Goal: Task Accomplishment & Management: Manage account settings

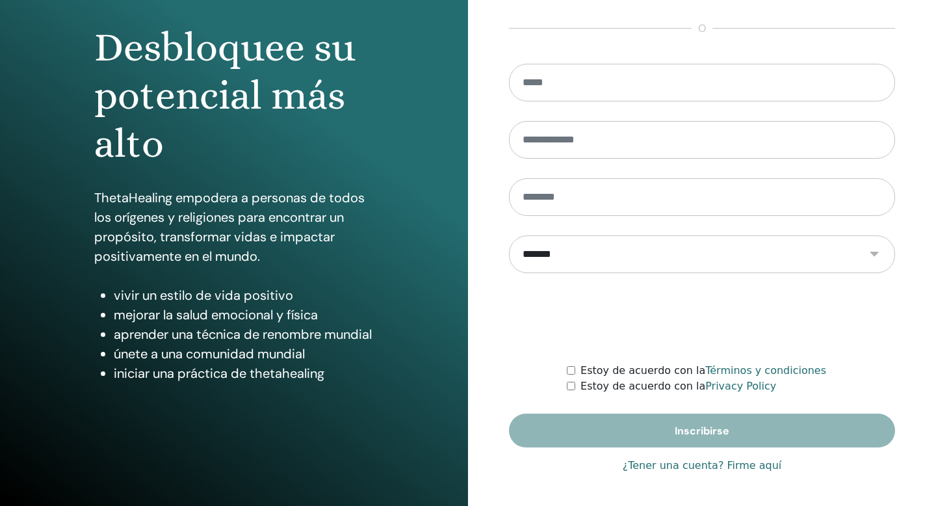
click at [675, 465] on link "¿Tener una cuenta? Firme aquí" at bounding box center [702, 466] width 159 height 16
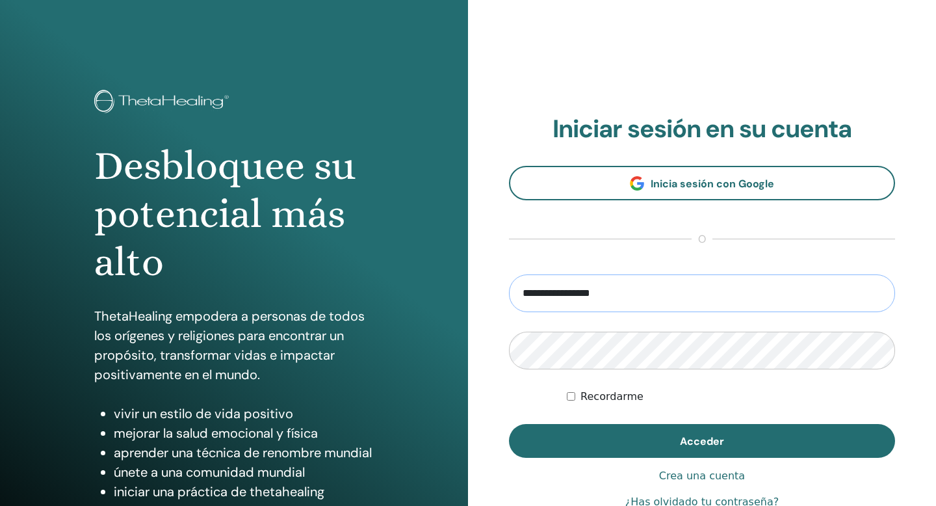
click at [602, 300] on input "**********" at bounding box center [702, 293] width 386 height 38
drag, startPoint x: 550, startPoint y: 291, endPoint x: 468, endPoint y: 288, distance: 82.0
click at [469, 291] on div "**********" at bounding box center [702, 312] width 468 height 624
type input "**********"
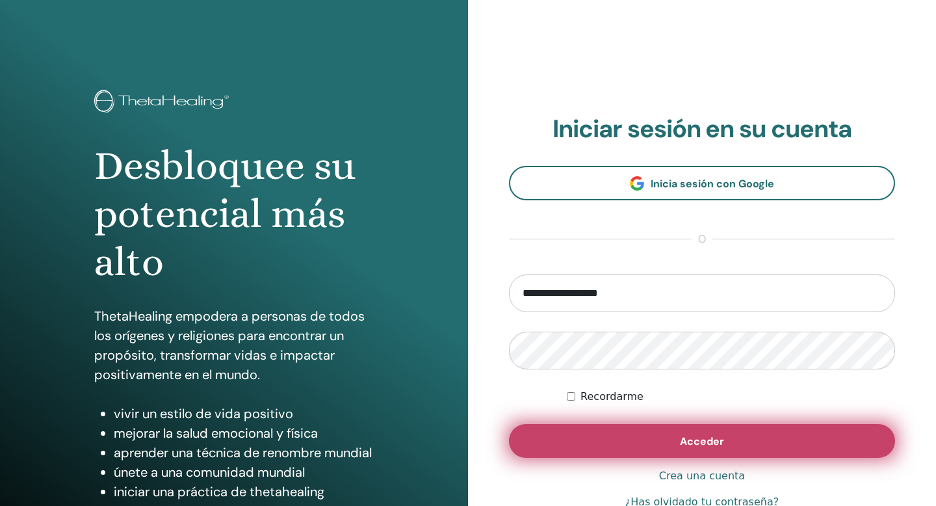
click at [641, 431] on button "Acceder" at bounding box center [702, 441] width 386 height 34
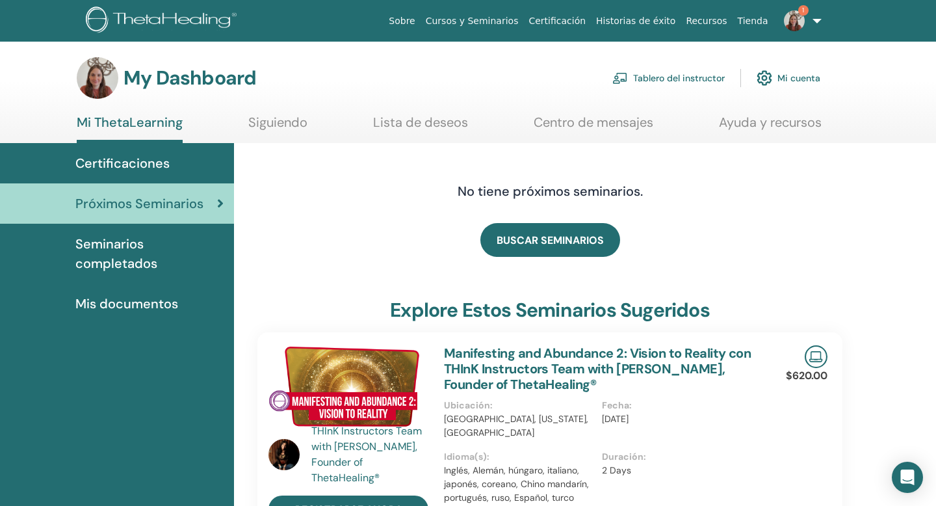
click at [666, 77] on link "Tablero del instructor" at bounding box center [668, 78] width 112 height 29
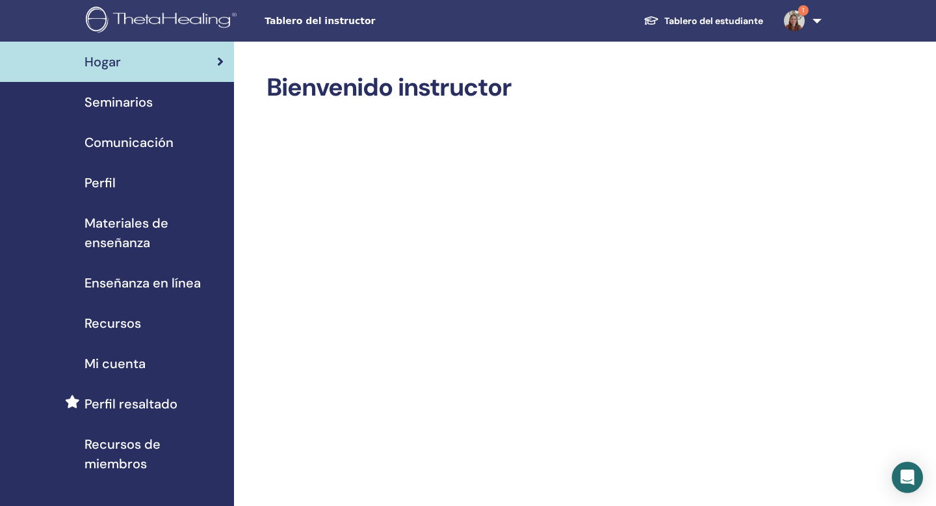
click at [796, 21] on img at bounding box center [794, 20] width 21 height 21
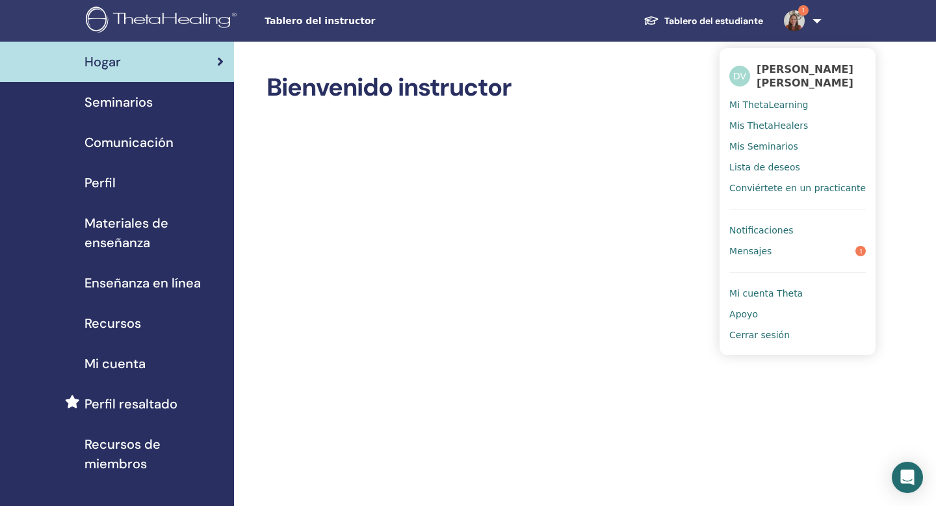
click at [751, 149] on span "Mis Seminarios" at bounding box center [763, 146] width 69 height 12
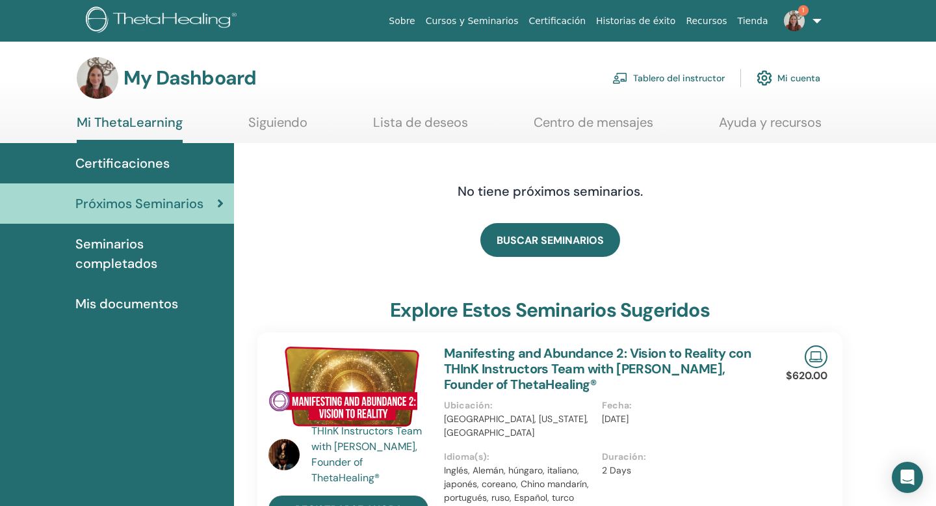
click at [675, 75] on link "Tablero del instructor" at bounding box center [668, 78] width 112 height 29
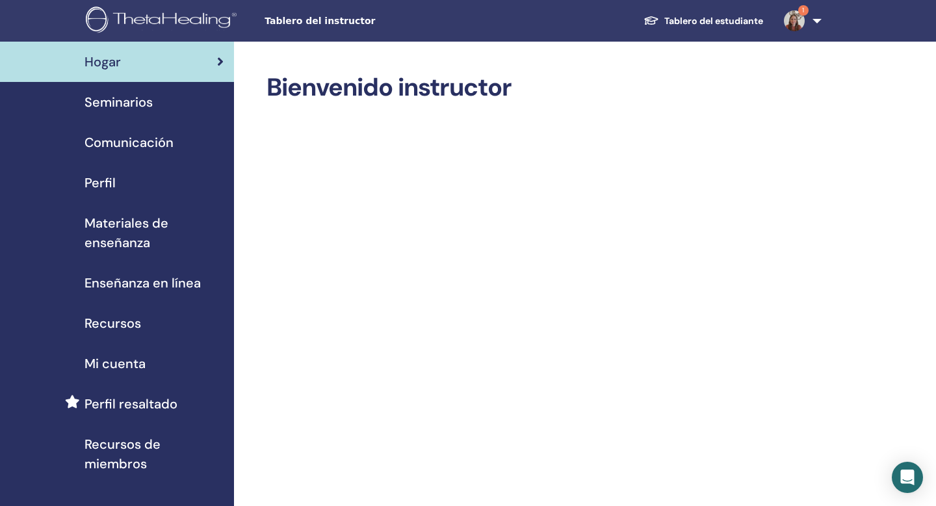
click at [130, 97] on span "Seminarios" at bounding box center [118, 101] width 68 height 19
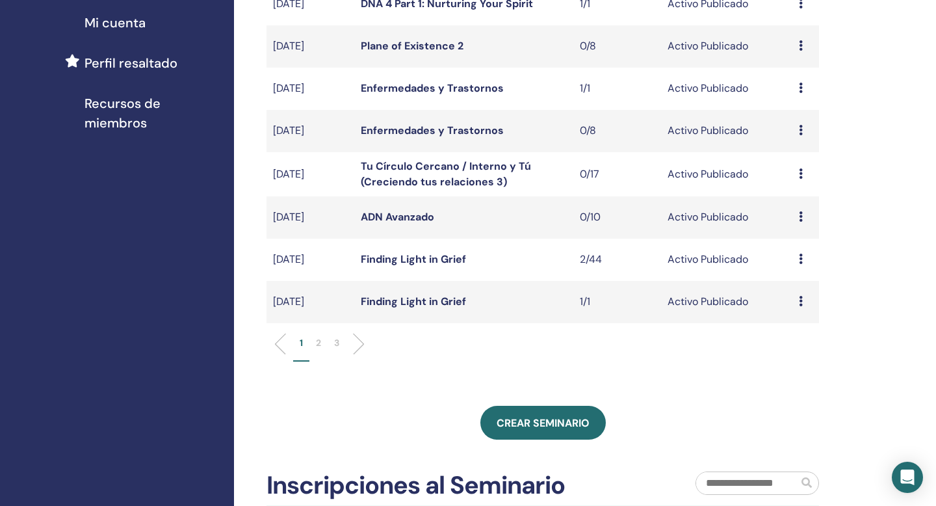
scroll to position [356, 0]
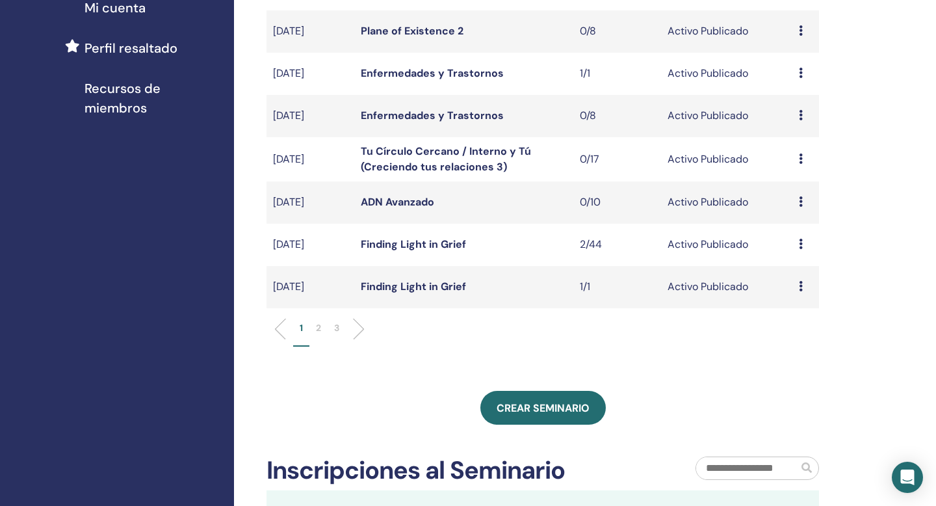
click at [318, 326] on p "2" at bounding box center [318, 328] width 5 height 14
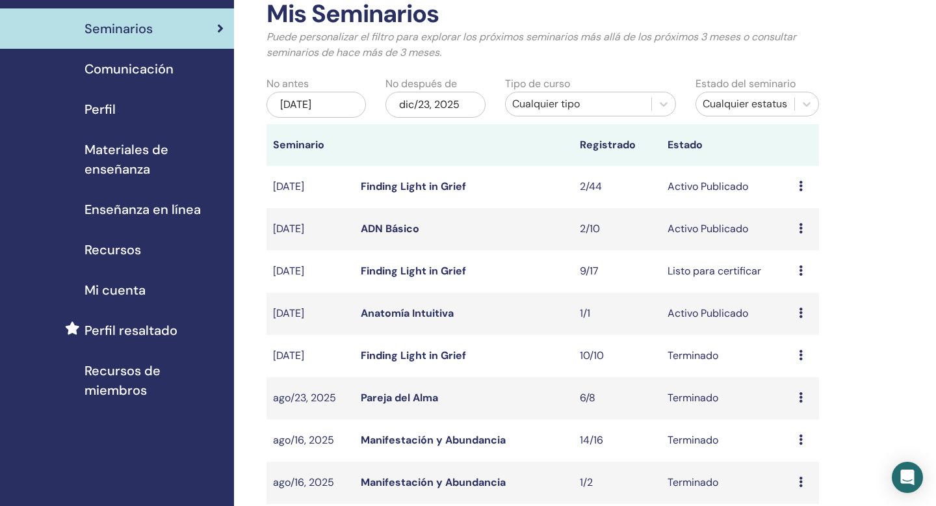
scroll to position [74, 0]
click at [800, 227] on icon at bounding box center [801, 227] width 4 height 10
click at [793, 279] on link "asistentes" at bounding box center [794, 277] width 49 height 14
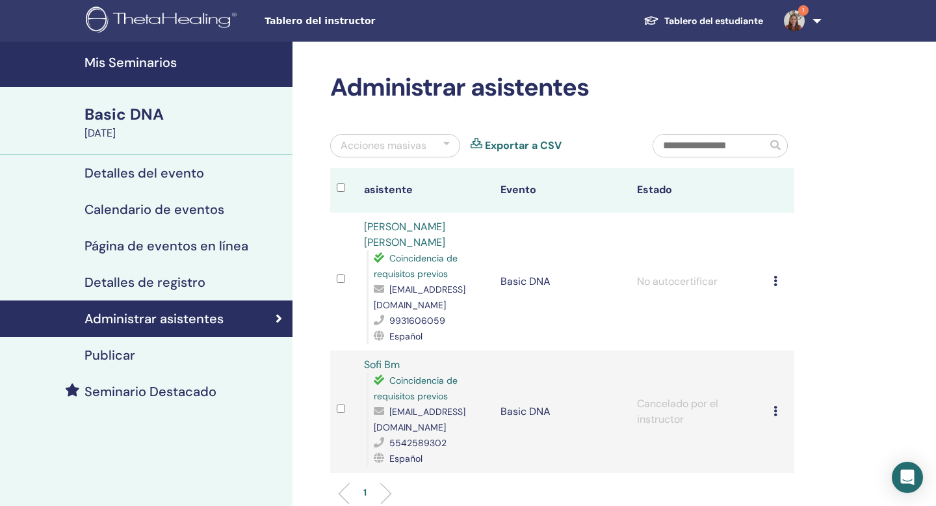
click at [125, 357] on h4 "Publicar" at bounding box center [109, 355] width 51 height 16
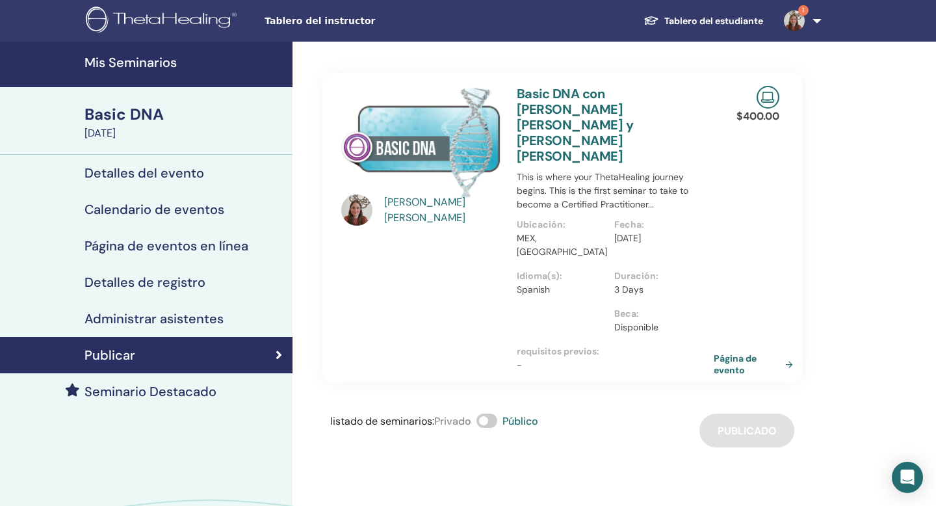
click at [726, 352] on link "Página de evento" at bounding box center [756, 363] width 84 height 23
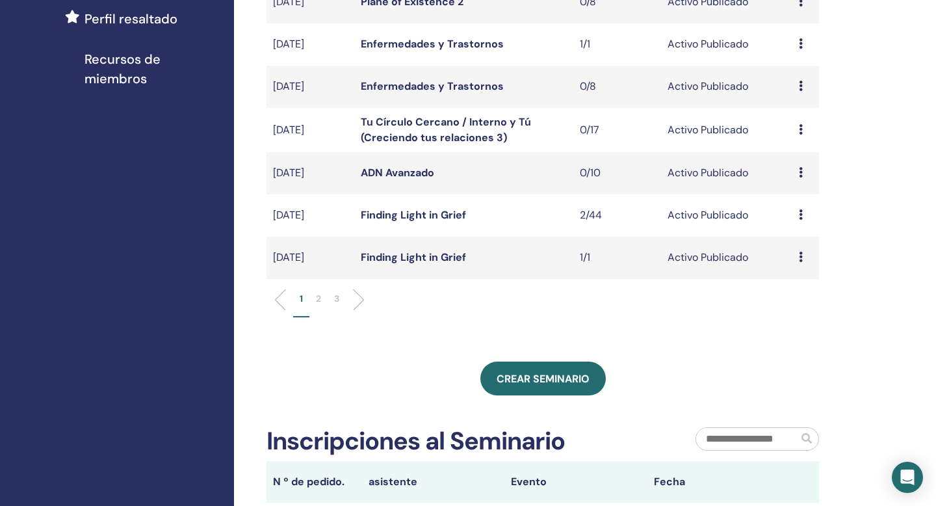
scroll to position [384, 0]
click at [315, 298] on li "2" at bounding box center [318, 304] width 18 height 25
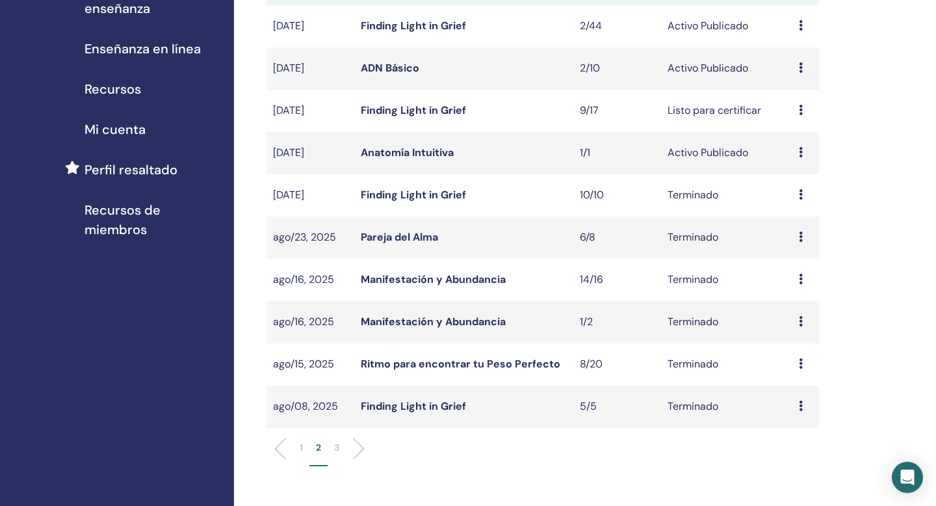
scroll to position [235, 0]
click at [337, 445] on p "3" at bounding box center [336, 446] width 5 height 14
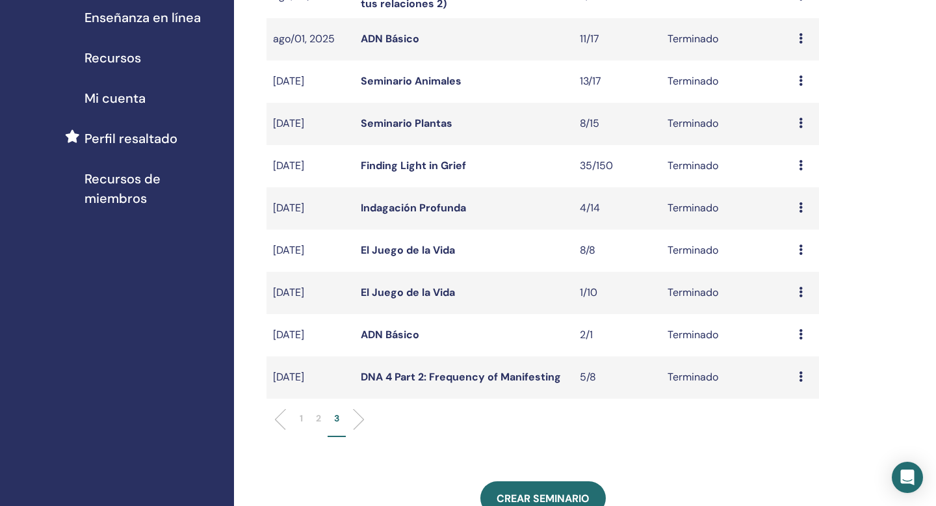
scroll to position [265, 0]
click at [320, 416] on p "2" at bounding box center [318, 419] width 5 height 14
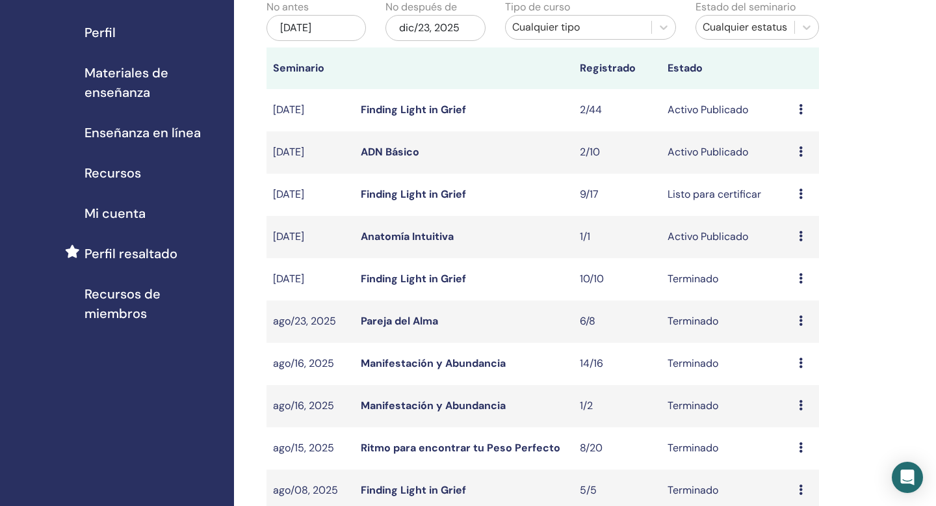
scroll to position [107, 0]
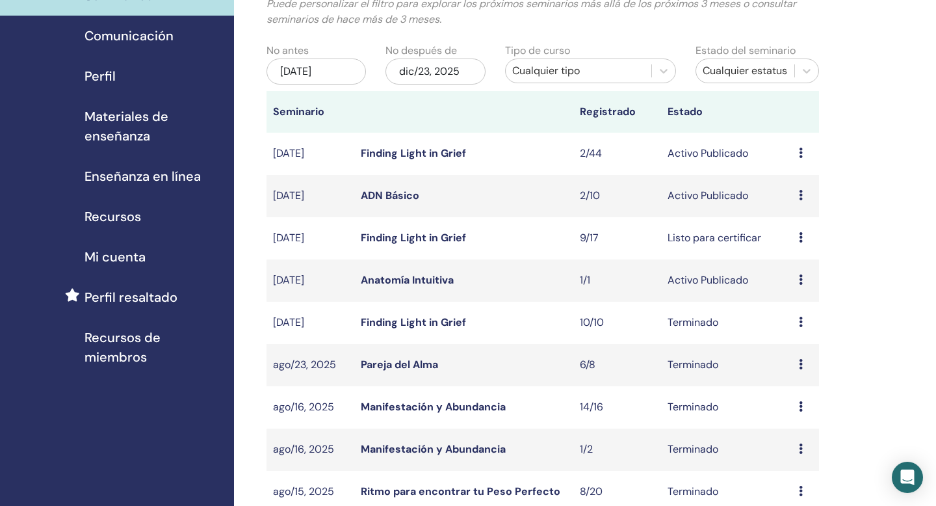
click at [802, 193] on icon at bounding box center [801, 195] width 4 height 10
click at [783, 244] on link "asistentes" at bounding box center [796, 244] width 49 height 14
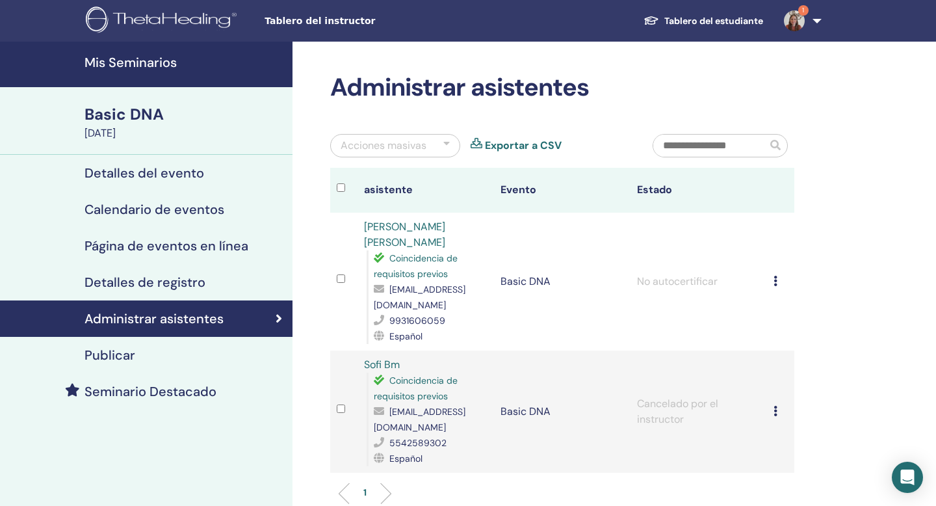
click at [127, 180] on h4 "Detalles del evento" at bounding box center [144, 173] width 120 height 16
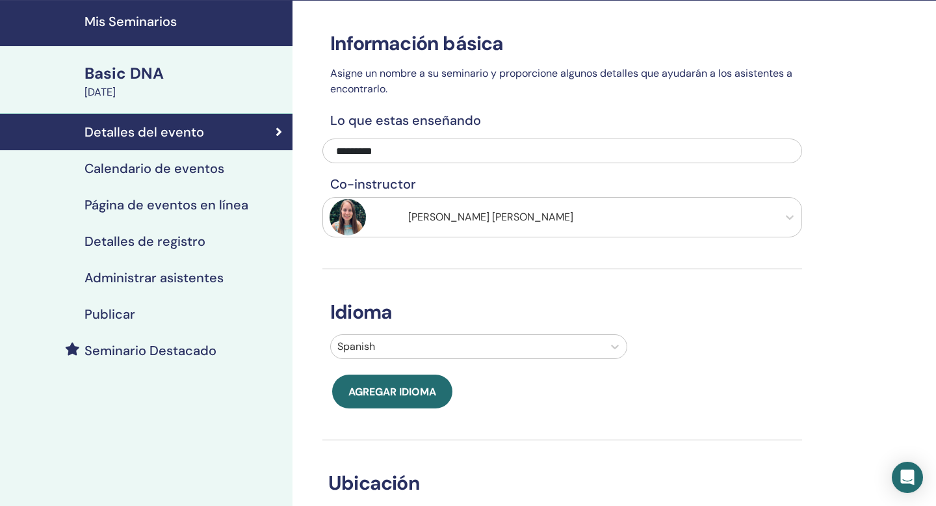
scroll to position [58, 0]
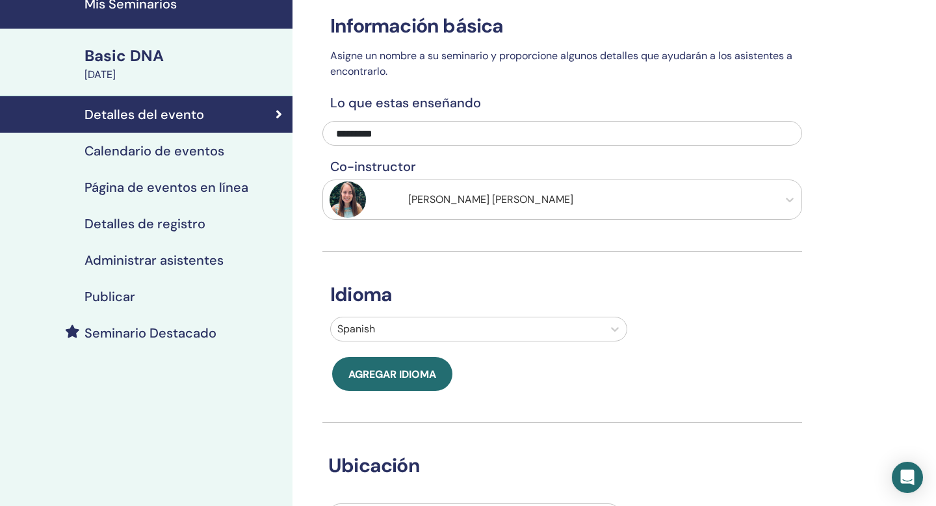
click at [207, 151] on h4 "Calendario de eventos" at bounding box center [154, 151] width 140 height 16
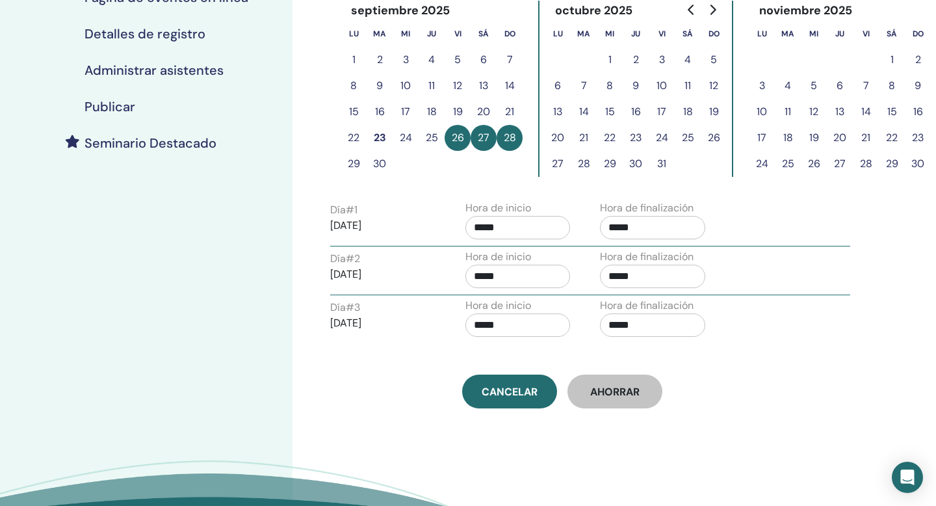
scroll to position [248, 0]
click at [110, 103] on h4 "Publicar" at bounding box center [109, 107] width 51 height 16
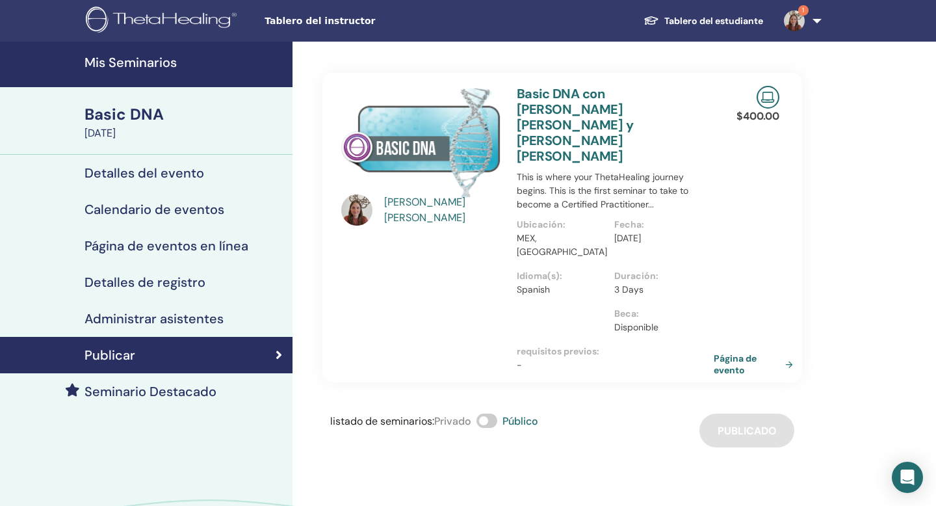
click at [736, 352] on link "Página de evento" at bounding box center [756, 363] width 84 height 23
